Goal: Task Accomplishment & Management: Use online tool/utility

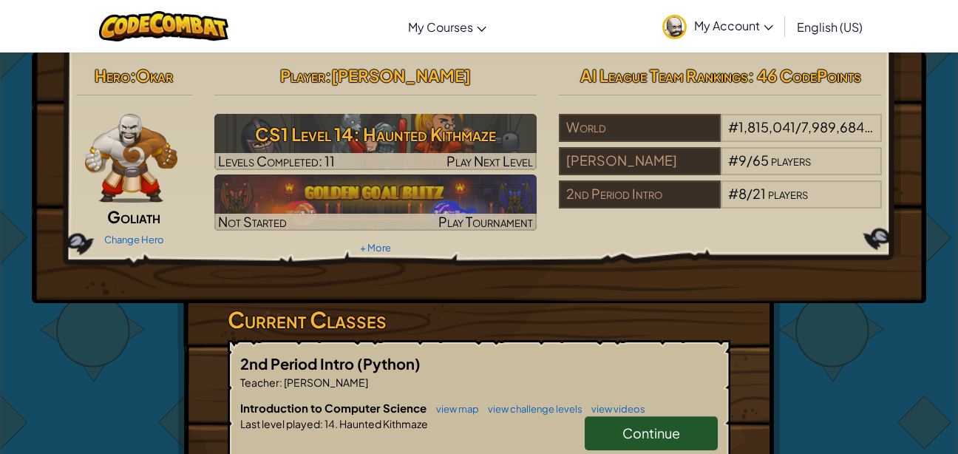
click at [379, 168] on div at bounding box center [375, 161] width 323 height 17
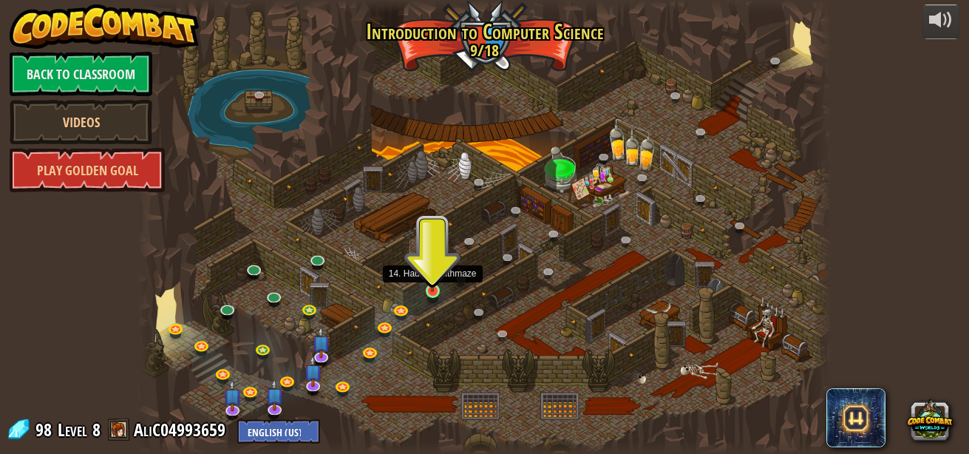
click at [428, 287] on img at bounding box center [432, 273] width 16 height 37
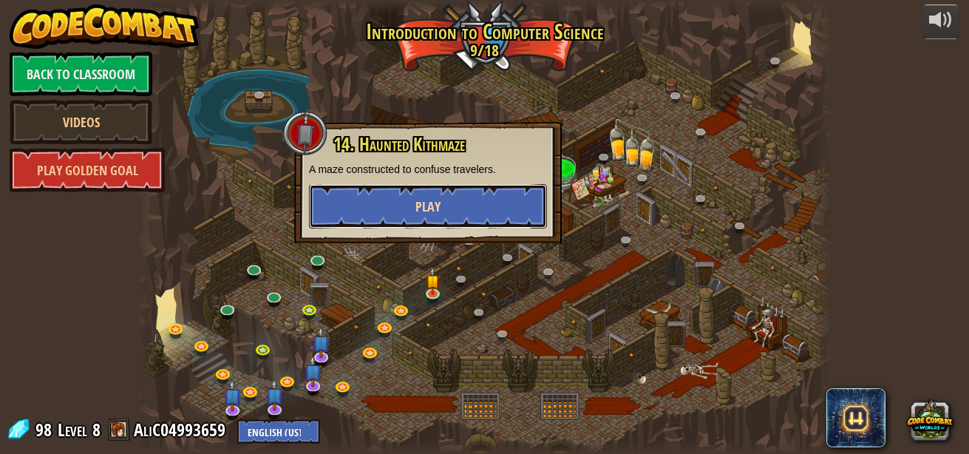
click at [438, 208] on span "Play" at bounding box center [427, 206] width 25 height 18
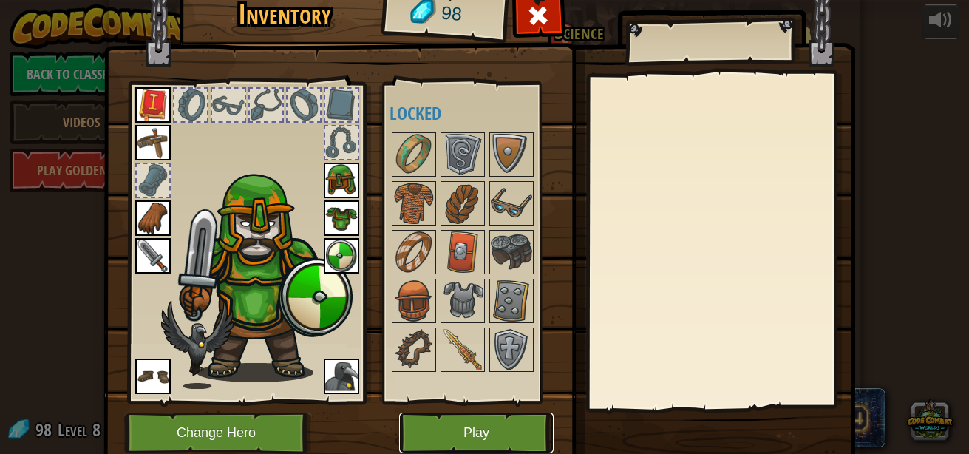
click at [422, 426] on button "Play" at bounding box center [476, 432] width 154 height 41
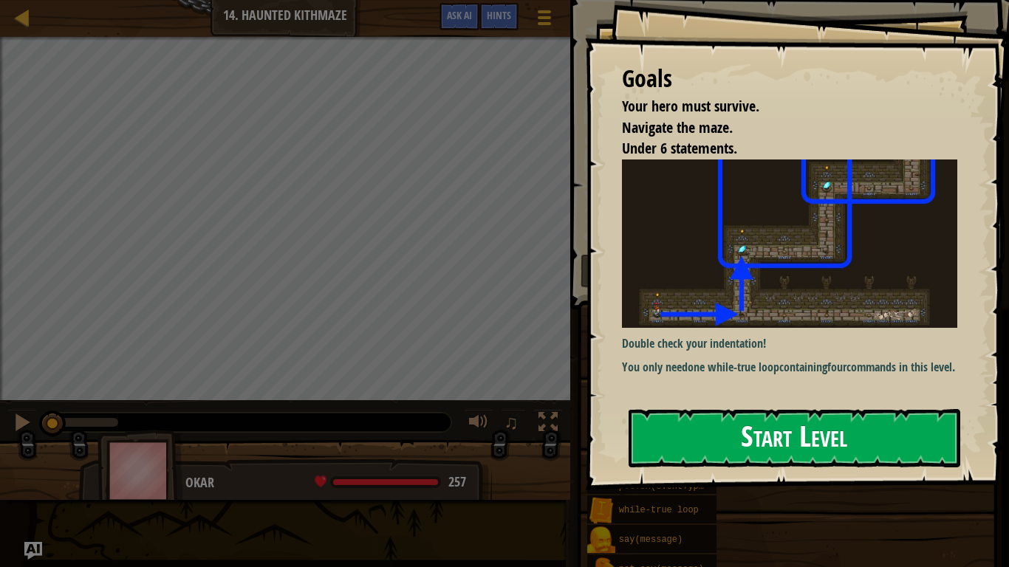
click at [679, 433] on button "Start Level" at bounding box center [795, 438] width 332 height 58
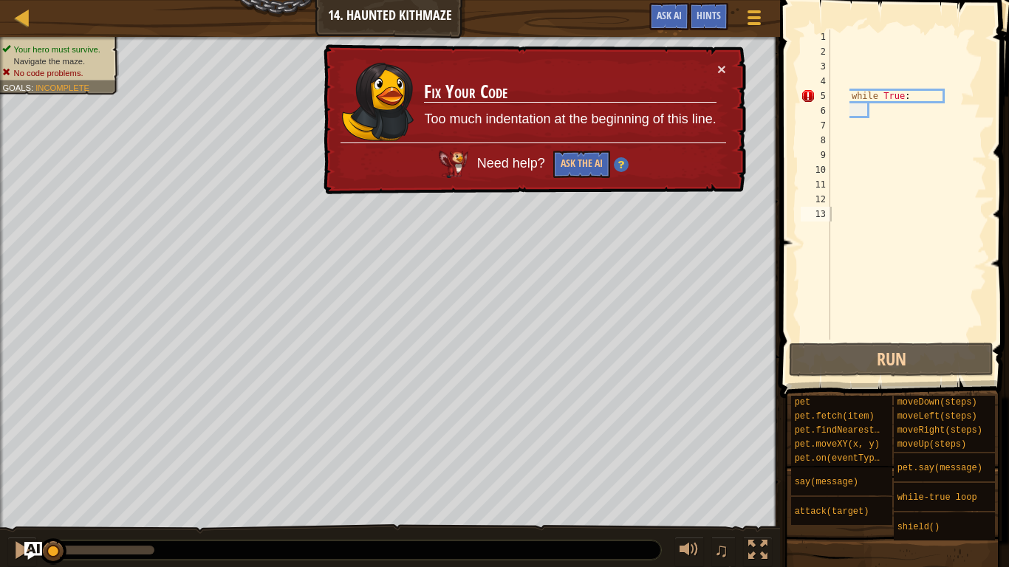
click at [675, 192] on div "× Fix Your Code Too much indentation at the beginning of this line. Need help? …" at bounding box center [533, 119] width 427 height 156
click at [35, 23] on link "Map" at bounding box center [33, 18] width 7 height 20
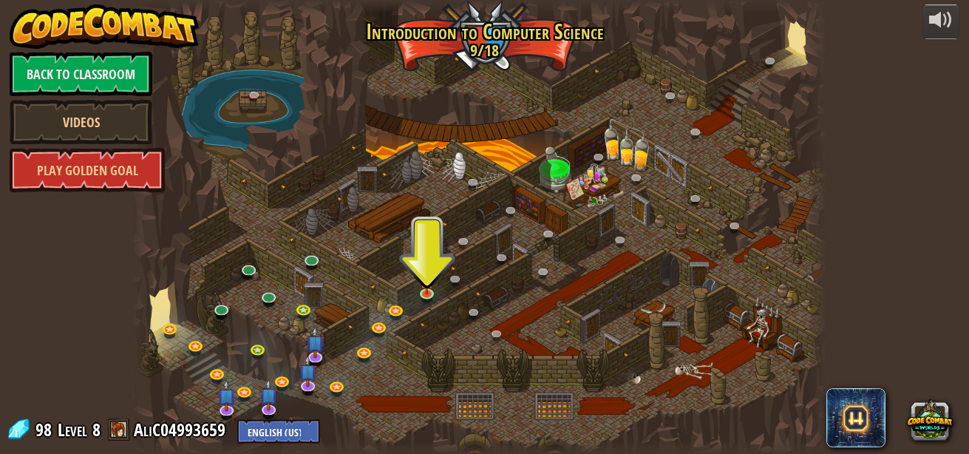
drag, startPoint x: 185, startPoint y: 72, endPoint x: 216, endPoint y: 73, distance: 31.1
click at [216, 73] on div at bounding box center [479, 227] width 694 height 454
